Goal: Task Accomplishment & Management: Use online tool/utility

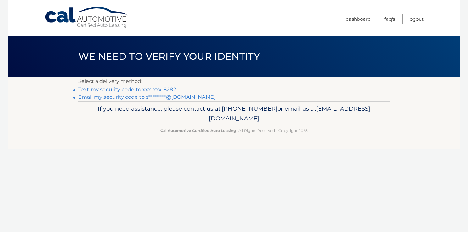
click at [116, 89] on link "Text my security code to xxx-xxx-8282" at bounding box center [127, 90] width 98 height 6
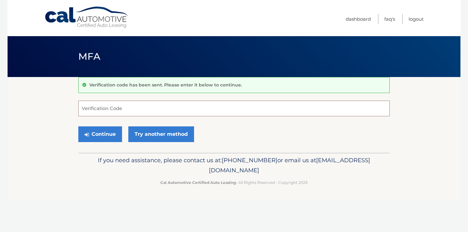
click at [92, 107] on input "Verification Code" at bounding box center [234, 109] width 312 height 16
type input "576699"
click at [107, 136] on button "Continue" at bounding box center [100, 135] width 44 height 16
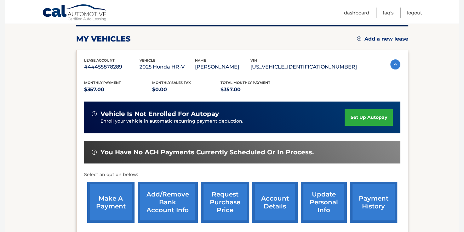
scroll to position [126, 0]
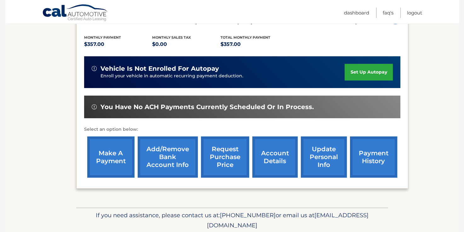
click at [109, 158] on link "make a payment" at bounding box center [110, 157] width 47 height 41
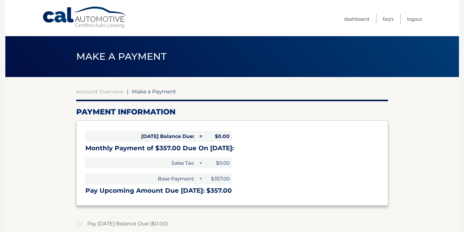
select select "MGNmYzRkMjYtOTc0Ny00OTkwLTkxYjUtNGFlMzVhOTk1YzMy"
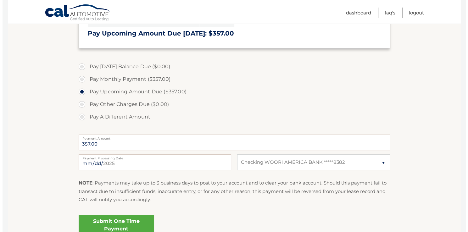
scroll to position [189, 0]
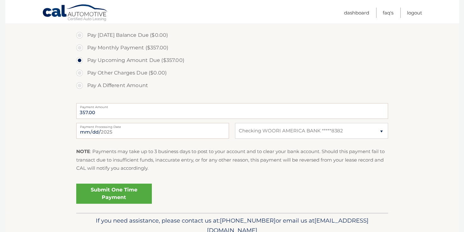
click at [115, 196] on link "Submit One Time Payment" at bounding box center [114, 194] width 76 height 20
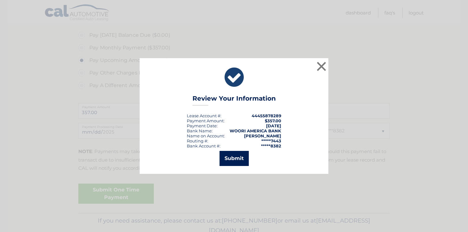
click at [232, 157] on button "Submit" at bounding box center [234, 158] width 29 height 15
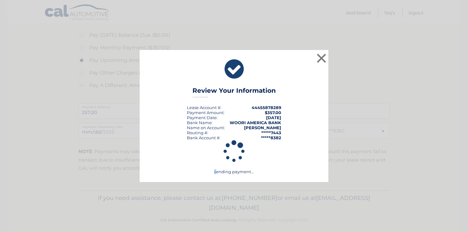
click at [232, 157] on icon at bounding box center [234, 151] width 173 height 23
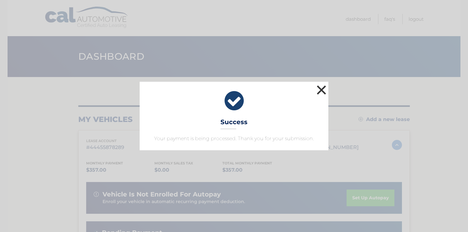
click at [323, 93] on button "×" at bounding box center [321, 90] width 13 height 13
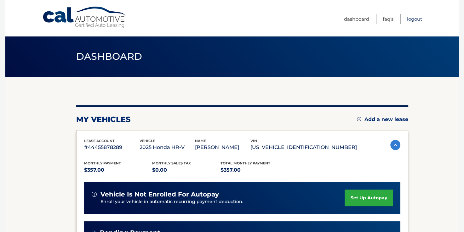
click at [415, 19] on link "Logout" at bounding box center [414, 19] width 15 height 10
